Goal: Complete application form: Complete application form

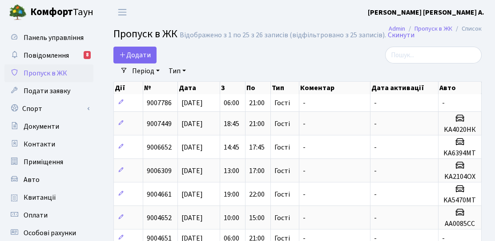
select select "25"
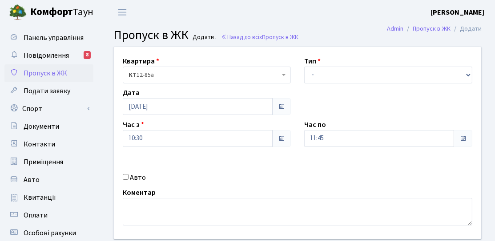
click at [131, 180] on label "Авто" at bounding box center [138, 177] width 16 height 11
click at [128, 180] on input "Авто" at bounding box center [126, 177] width 6 height 6
checkbox input "true"
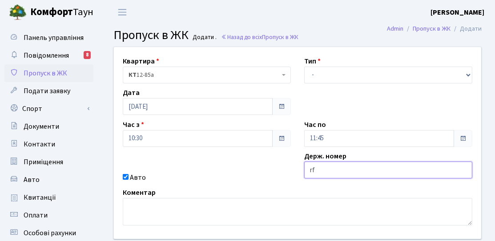
type input "r"
type input "ка3891ра"
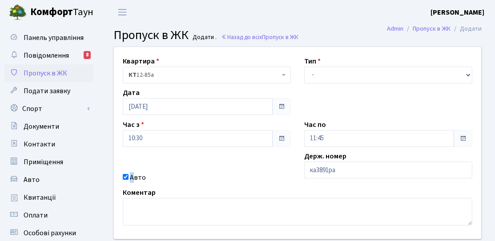
drag, startPoint x: 131, startPoint y: 180, endPoint x: 154, endPoint y: 194, distance: 27.4
click at [151, 192] on div "Квартира <b>КТ</b>&nbsp;&nbsp;&nbsp;&nbsp;12-85а КТ 12-85а Тип - Доставка Таксі…" at bounding box center [297, 143] width 380 height 192
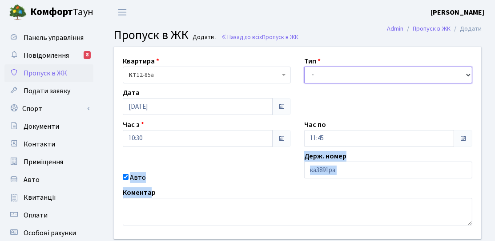
click at [379, 71] on select "- Доставка Таксі Гості Сервіс" at bounding box center [388, 75] width 168 height 17
select select "3"
click at [304, 67] on select "- Доставка Таксі Гості Сервіс" at bounding box center [388, 75] width 168 height 17
click at [343, 120] on div "Час по 11:45" at bounding box center [387, 134] width 181 height 28
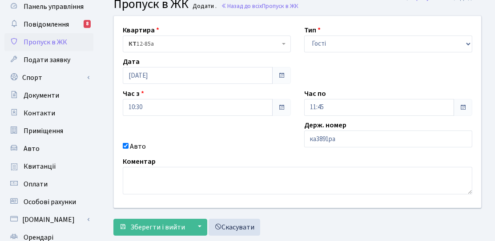
scroll to position [44, 0]
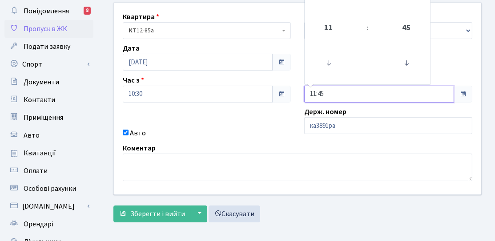
click at [330, 92] on input "11:45" at bounding box center [379, 94] width 150 height 17
click at [338, 30] on span "11" at bounding box center [328, 28] width 24 height 24
click at [324, 92] on input "11:45" at bounding box center [379, 94] width 150 height 17
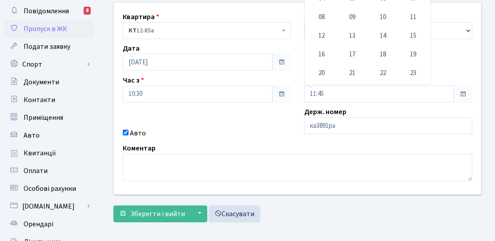
drag, startPoint x: 280, startPoint y: 125, endPoint x: 291, endPoint y: 121, distance: 11.1
click at [283, 125] on div "Квартира <b>КТ</b>&nbsp;&nbsp;&nbsp;&nbsp;12-85а КТ 12-85а Тип - Доставка Таксі…" at bounding box center [297, 99] width 380 height 192
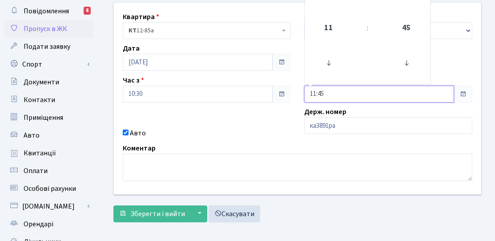
click at [329, 94] on input "11:45" at bounding box center [379, 94] width 150 height 17
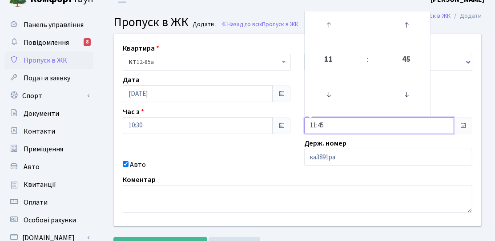
scroll to position [0, 0]
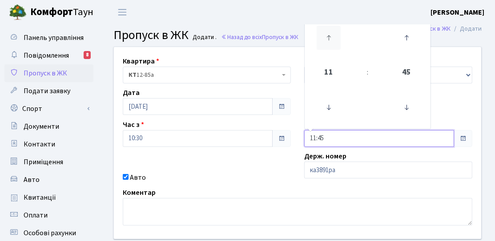
click at [328, 40] on icon at bounding box center [328, 38] width 24 height 24
type input "14:45"
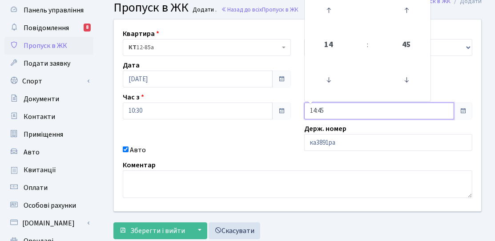
scroll to position [89, 0]
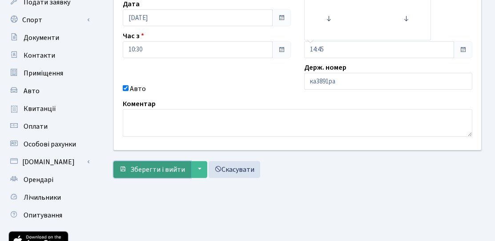
click at [153, 168] on span "Зберегти і вийти" at bounding box center [157, 170] width 55 height 10
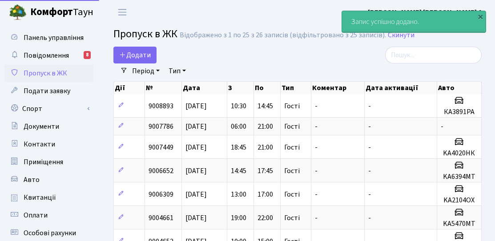
select select "25"
